Goal: Task Accomplishment & Management: Manage account settings

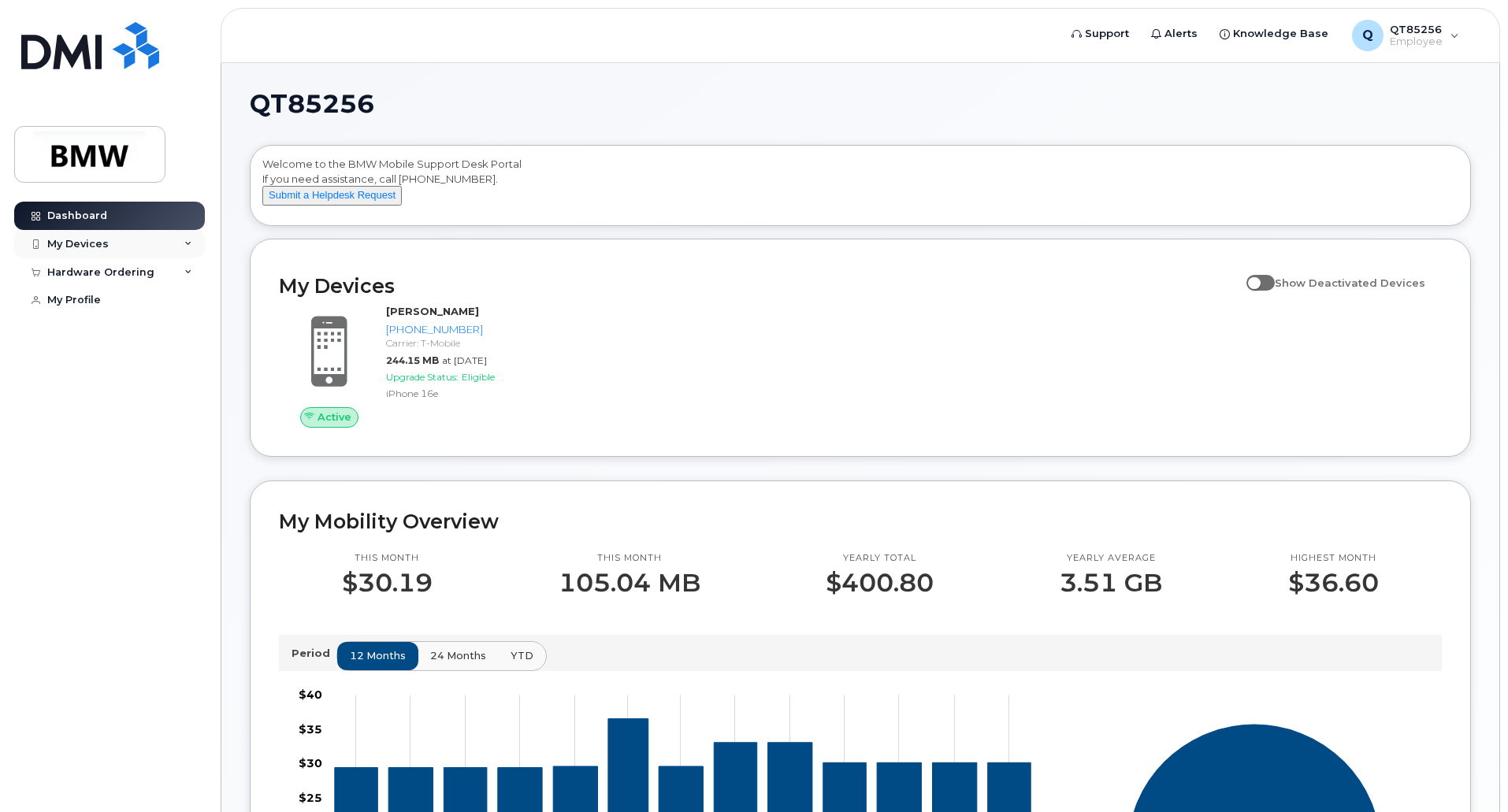
click at [121, 246] on div "My Devices" at bounding box center [109, 244] width 190 height 29
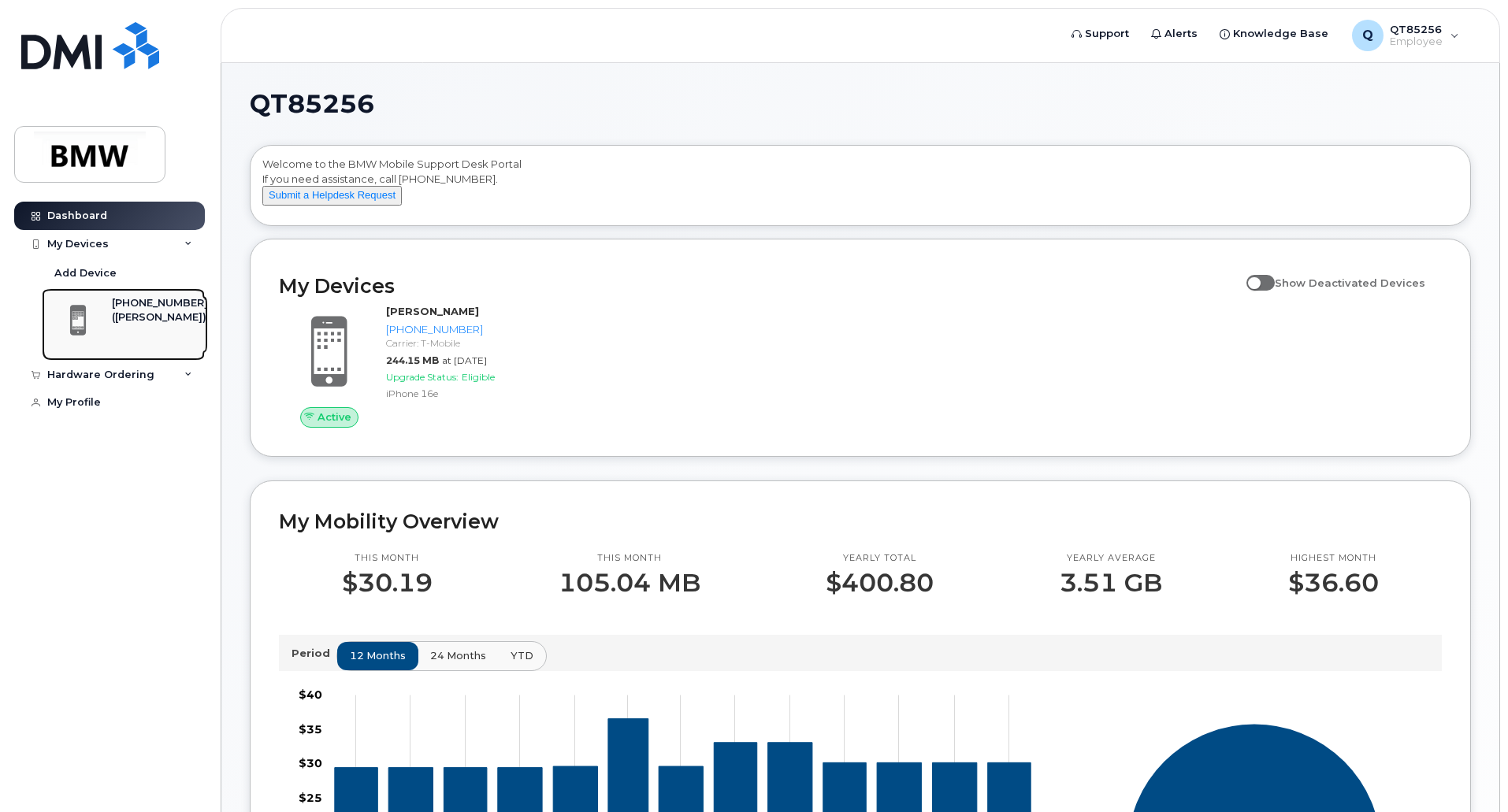
click at [134, 325] on div "([PERSON_NAME])" at bounding box center [160, 317] width 96 height 14
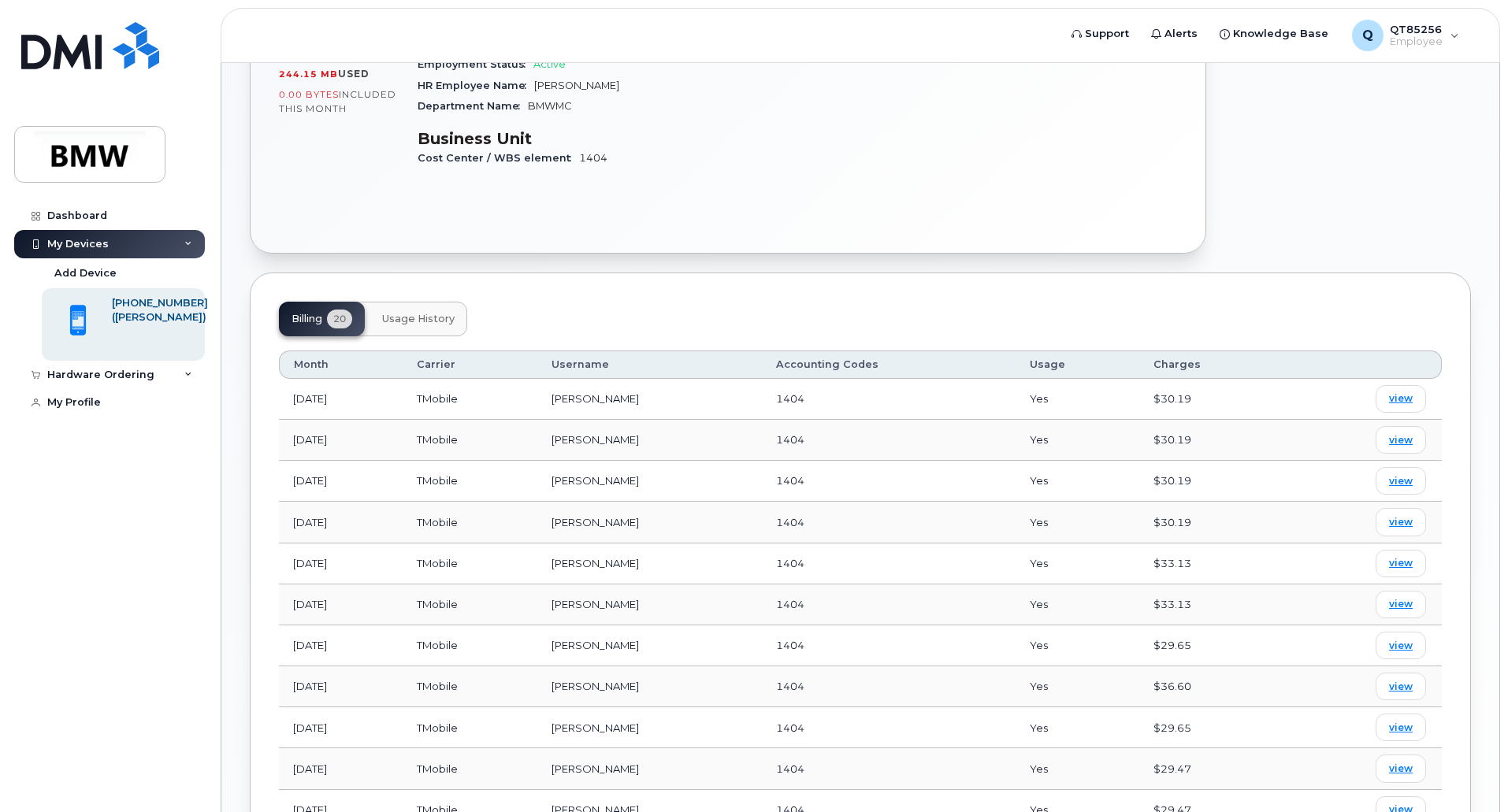
scroll to position [561, 0]
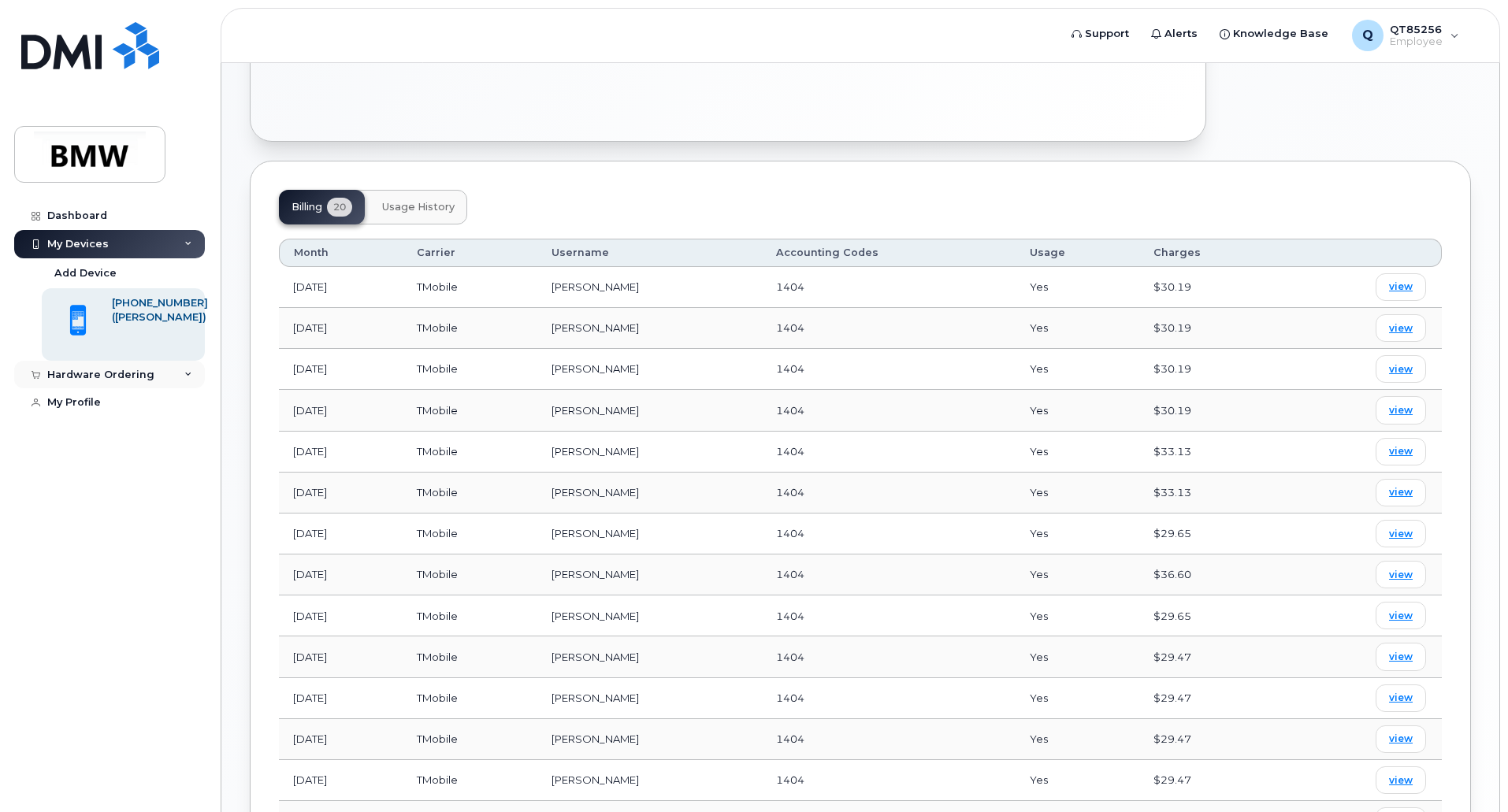
click at [192, 378] on div "Hardware Ordering" at bounding box center [109, 375] width 190 height 29
click at [84, 276] on div "Add Device" at bounding box center [86, 273] width 62 height 14
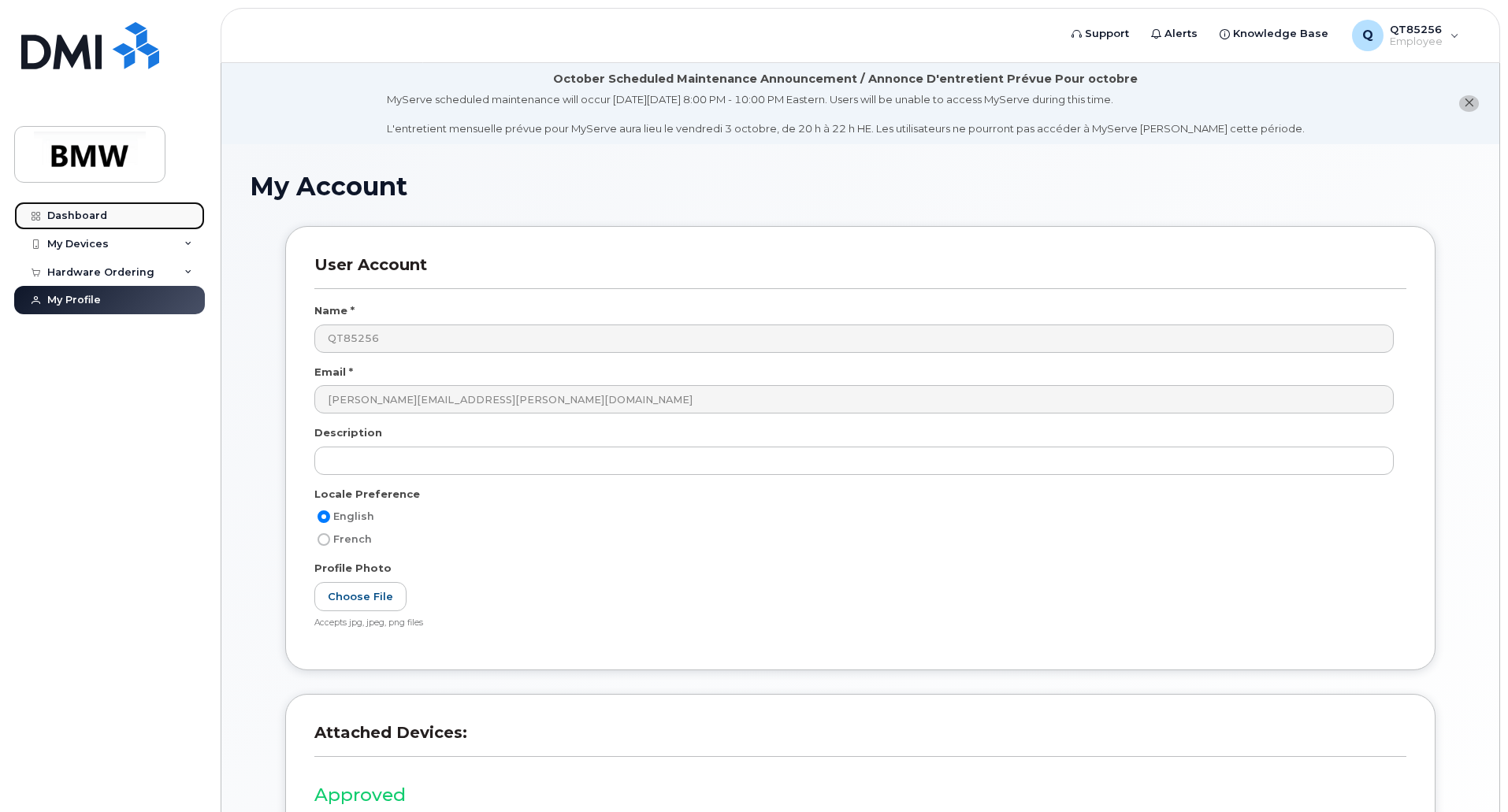
click at [92, 212] on div "Dashboard" at bounding box center [77, 215] width 60 height 12
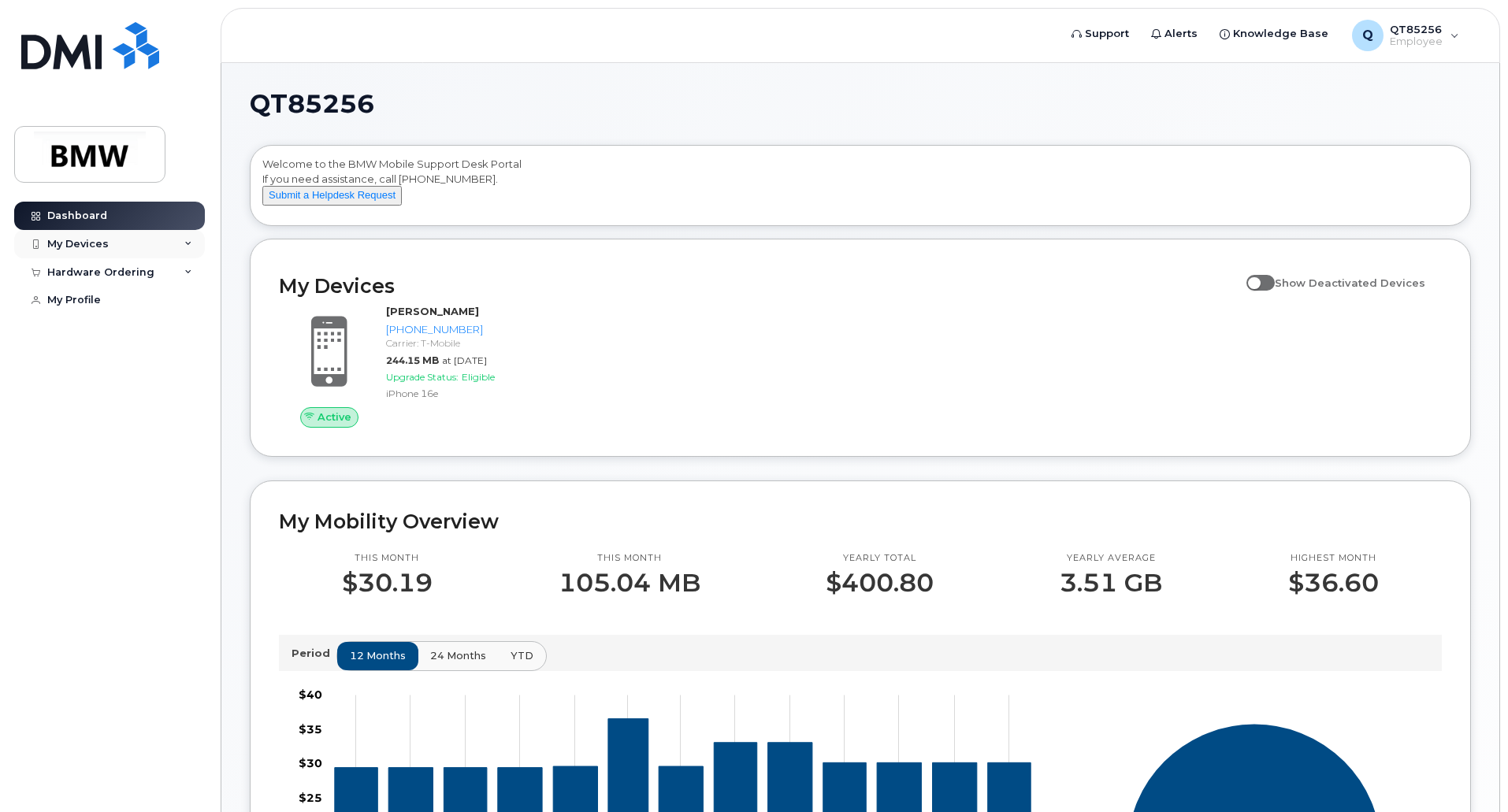
click at [161, 247] on div "My Devices" at bounding box center [109, 244] width 190 height 29
click at [73, 406] on div "My Profile" at bounding box center [74, 402] width 54 height 12
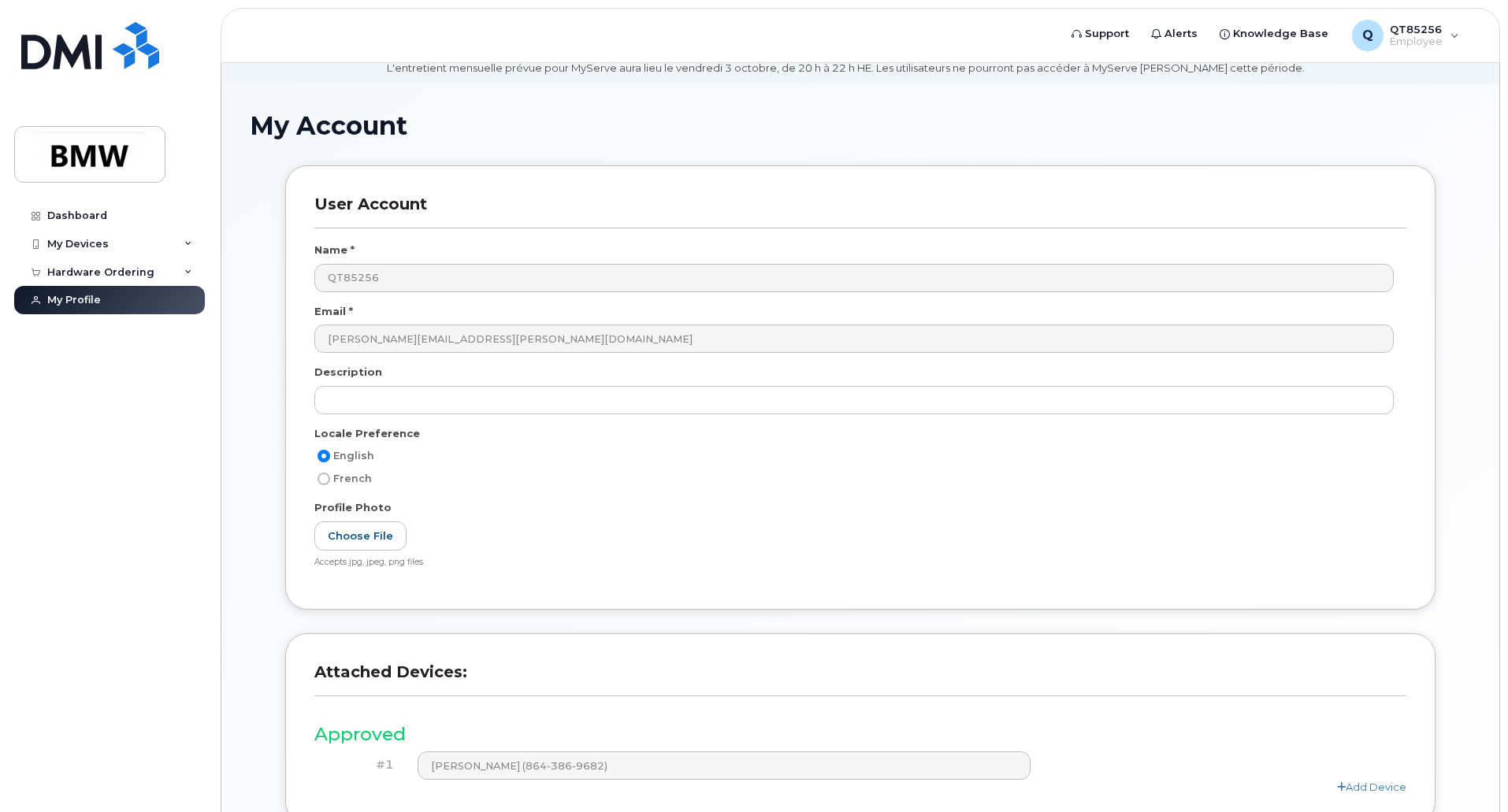
scroll to position [204, 0]
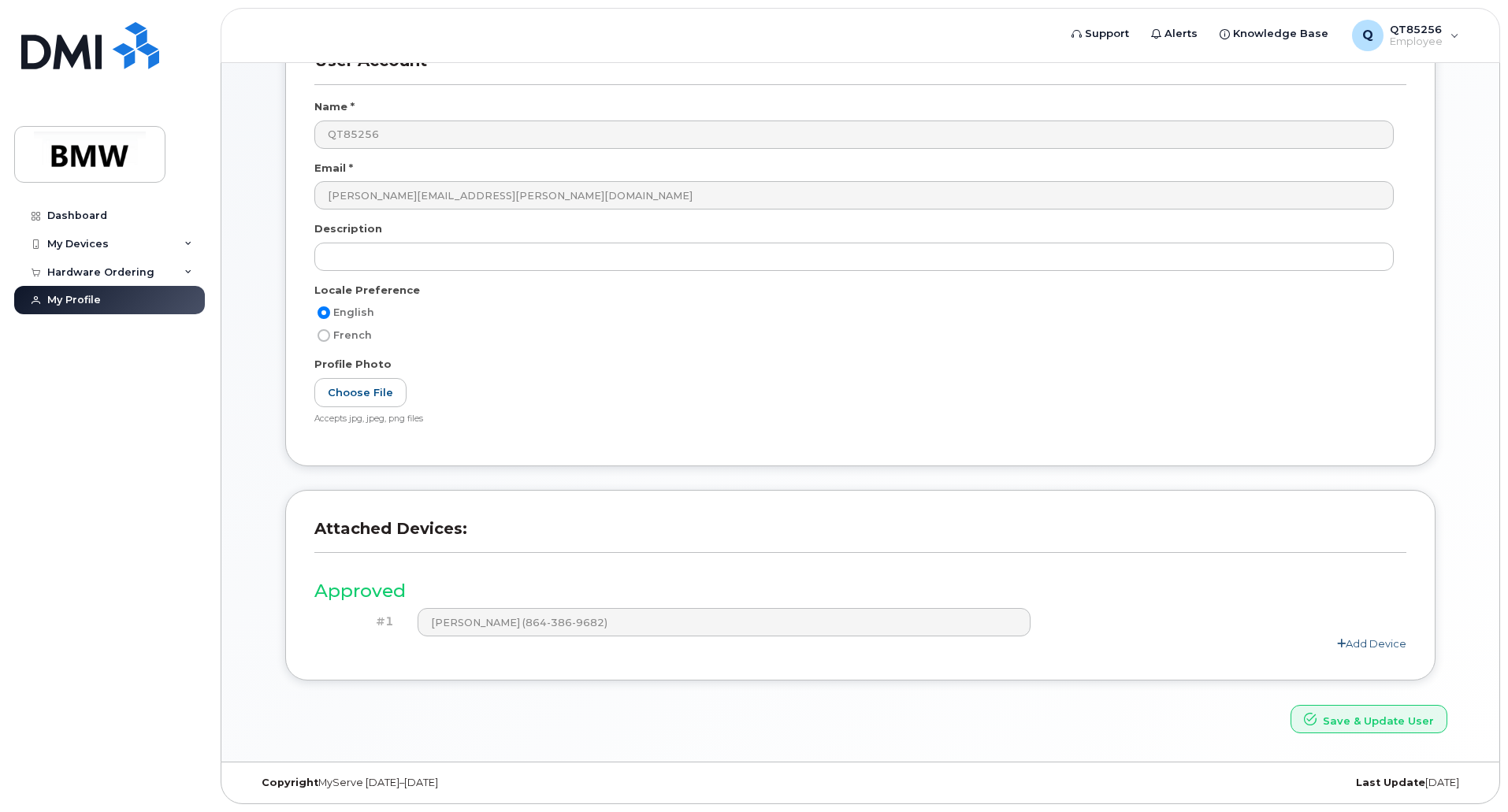
click at [1389, 646] on link "Add Device" at bounding box center [1371, 643] width 69 height 12
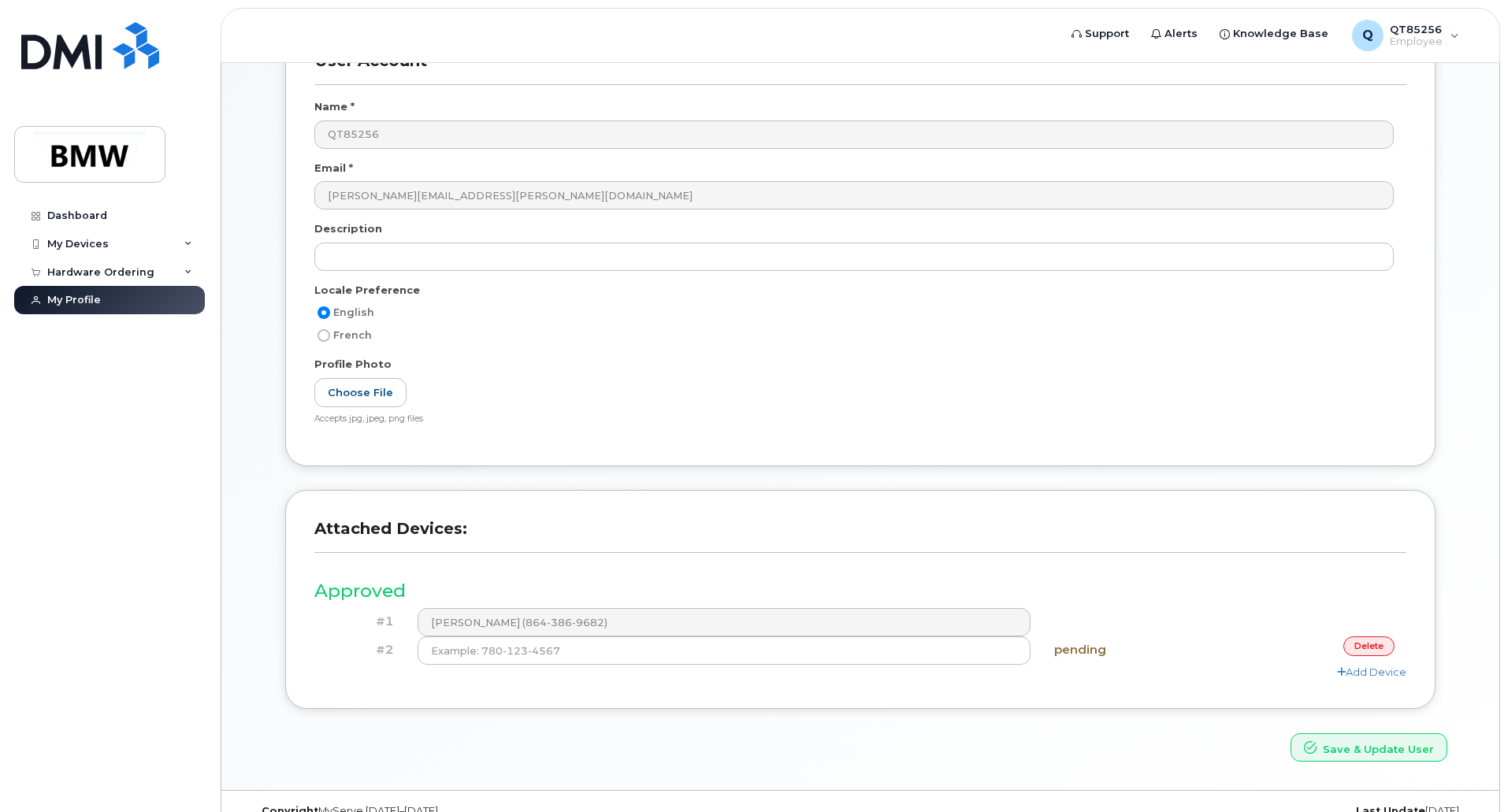
click at [1362, 646] on link "delete" at bounding box center [1368, 646] width 51 height 20
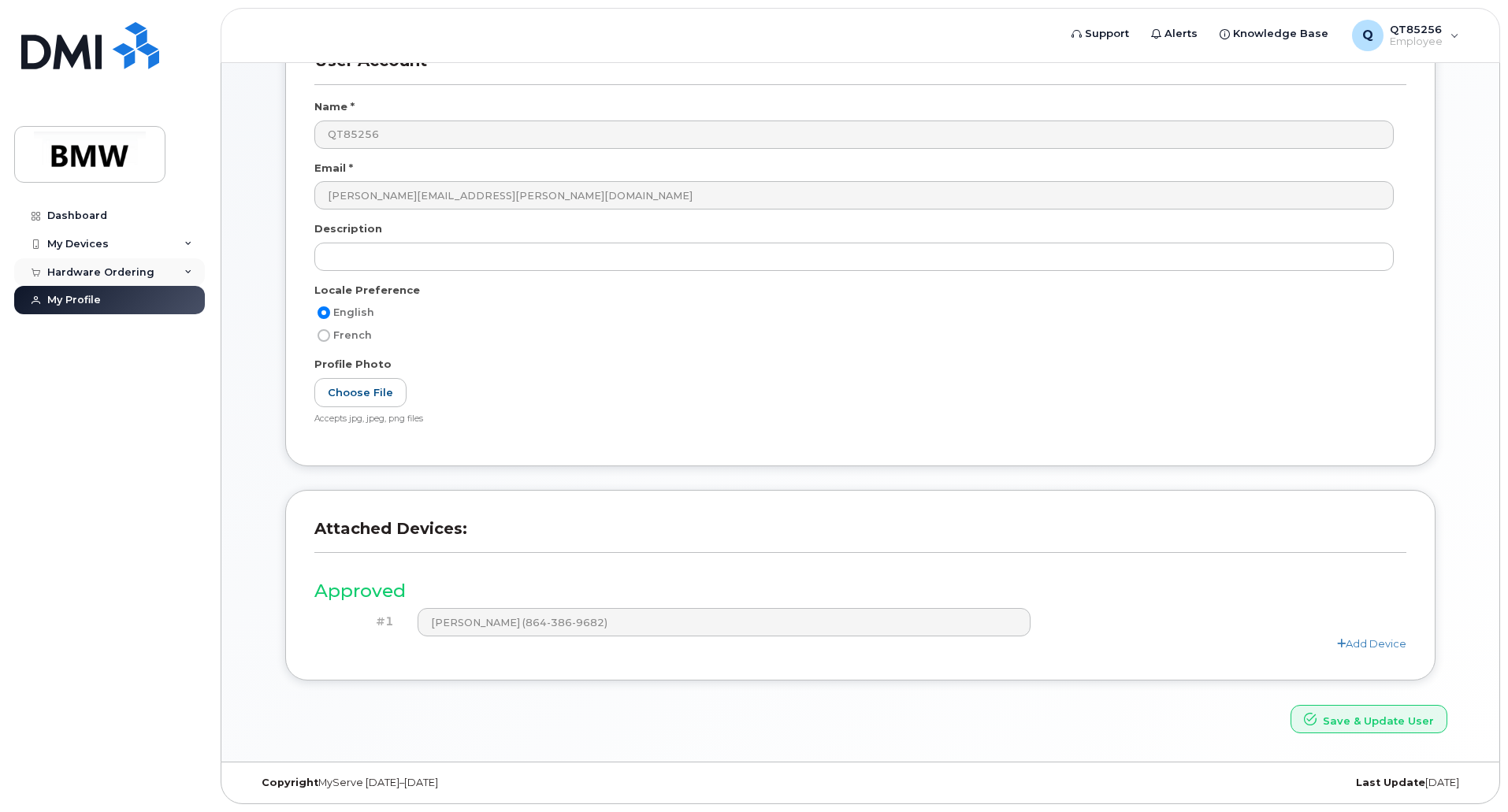
click at [194, 268] on div "Hardware Ordering" at bounding box center [109, 272] width 190 height 29
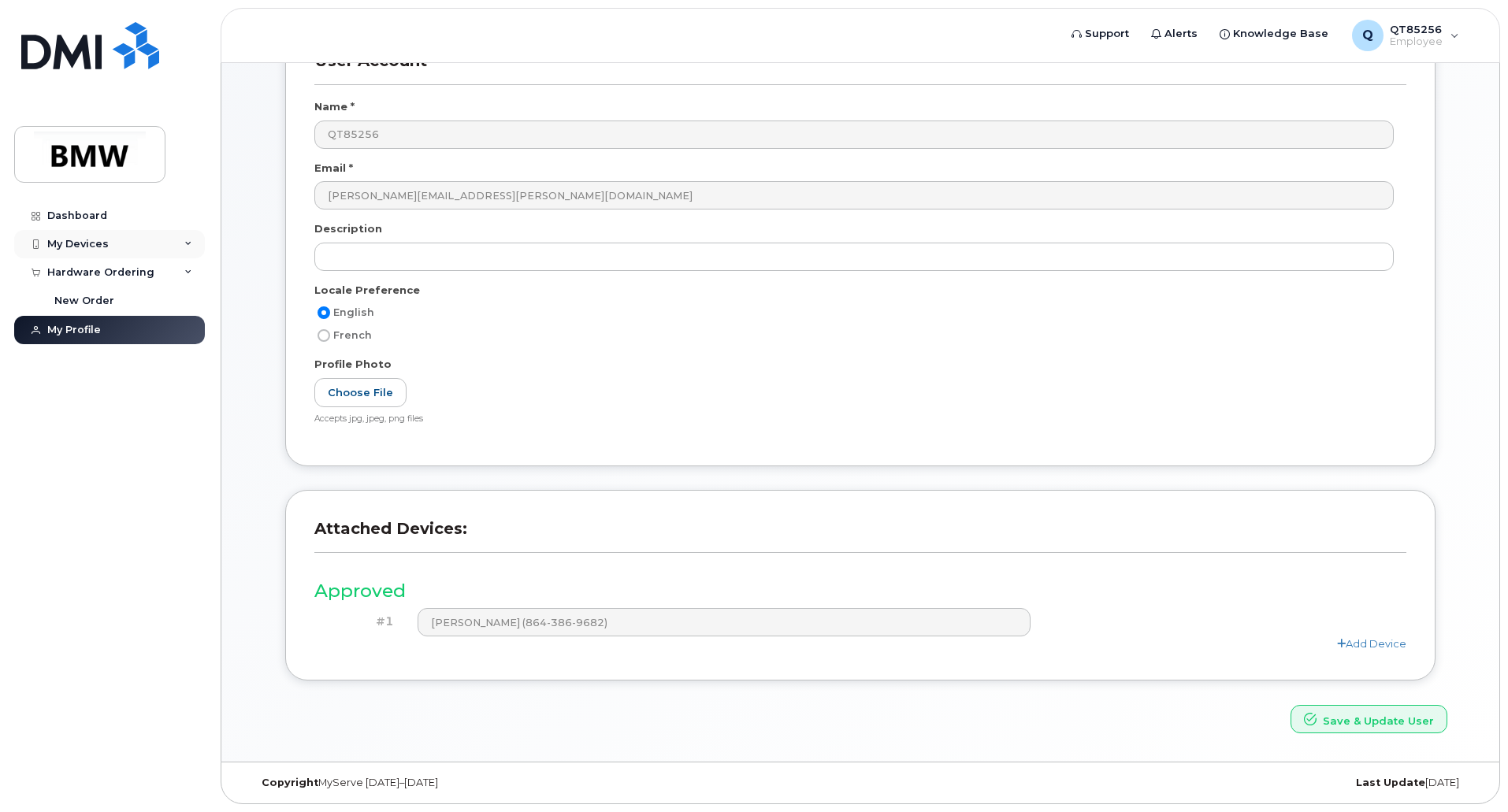
click at [73, 240] on div "My Devices" at bounding box center [78, 243] width 61 height 12
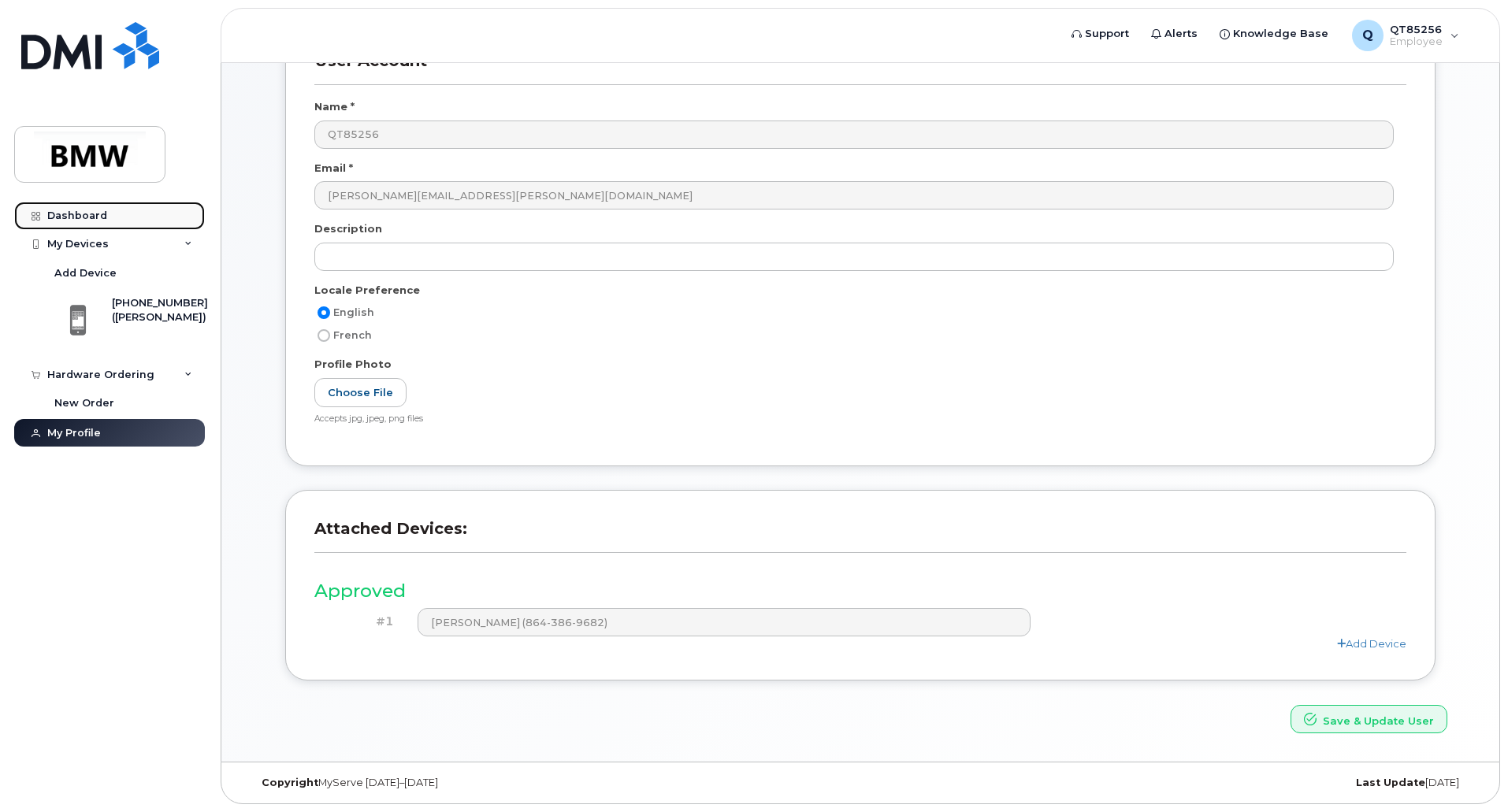
click at [84, 217] on div "Dashboard" at bounding box center [77, 215] width 60 height 12
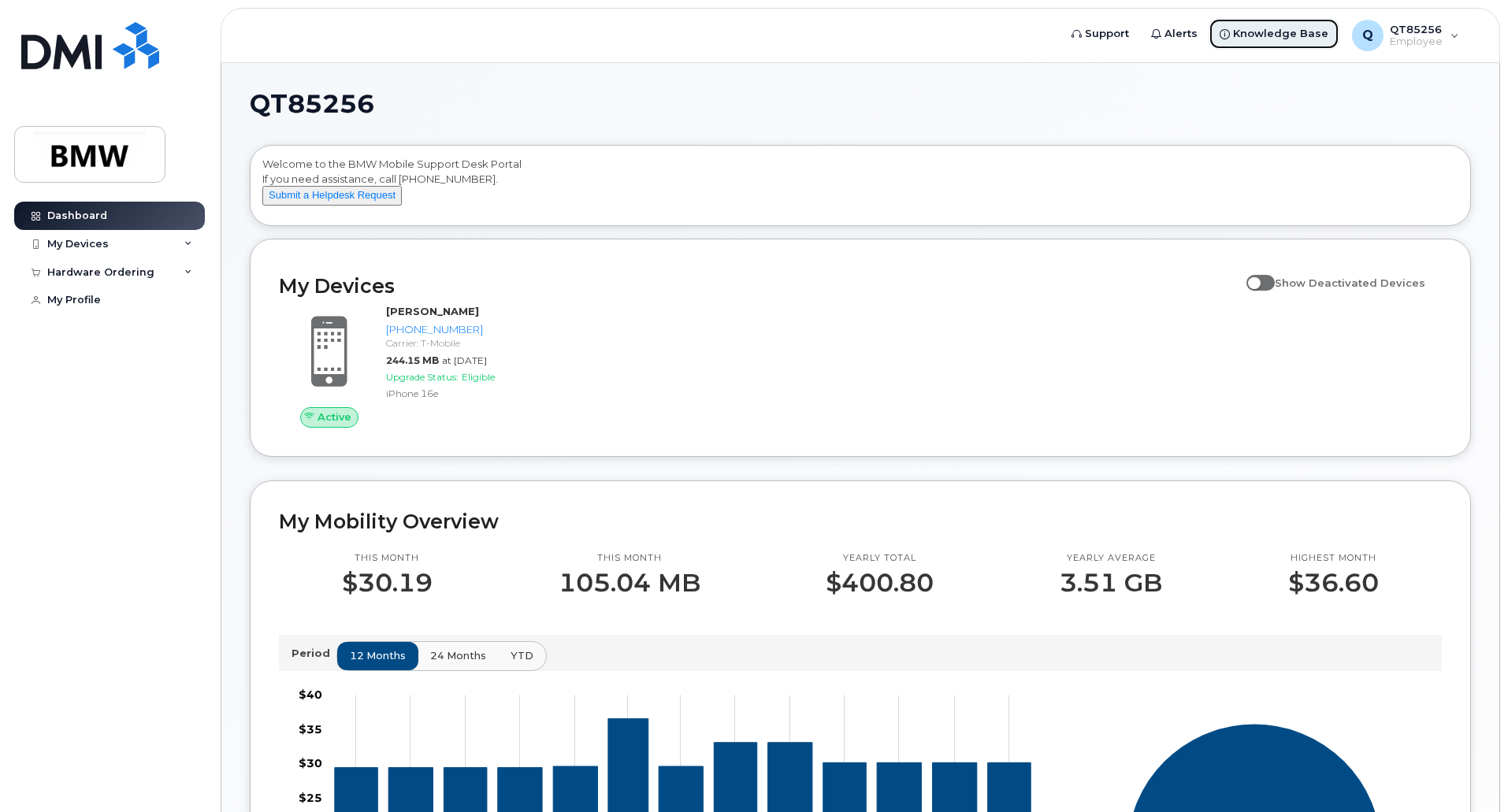
click at [1264, 35] on span "Knowledge Base" at bounding box center [1280, 33] width 96 height 16
click at [85, 149] on img at bounding box center [90, 154] width 122 height 46
